Goal: Check status: Check status

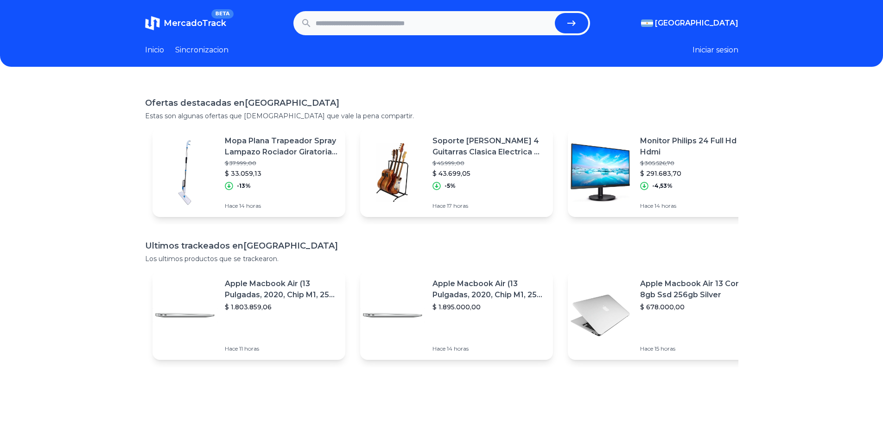
paste input "**********"
click at [555, 13] on button "submit" at bounding box center [571, 23] width 33 height 20
type input "**********"
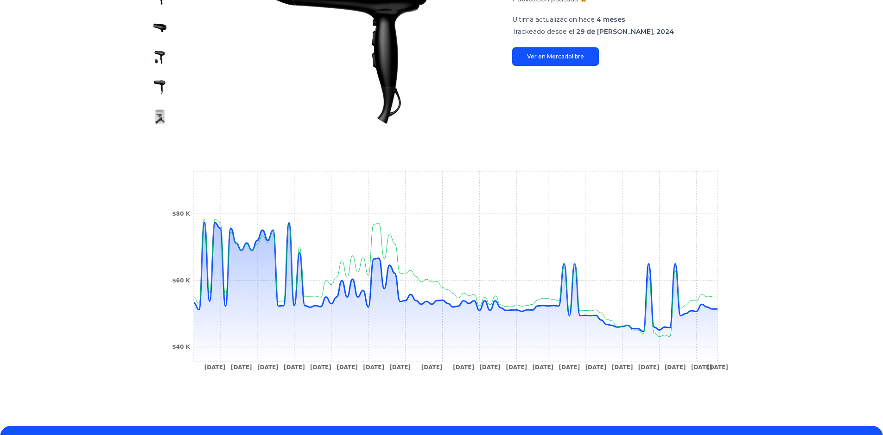
scroll to position [246, 0]
